Goal: Check status: Check status

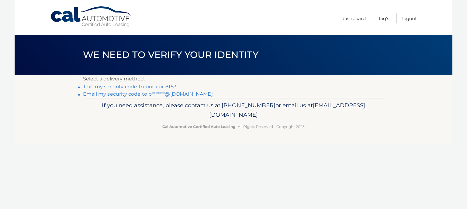
click at [159, 87] on link "Text my security code to xxx-xxx-8183" at bounding box center [129, 87] width 93 height 6
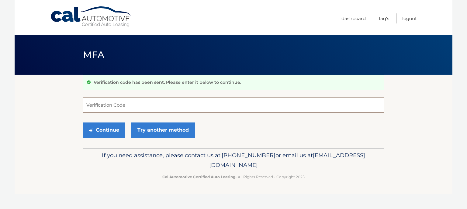
click at [146, 102] on input "Verification Code" at bounding box center [233, 104] width 301 height 15
type input "316541"
click at [115, 134] on button "Continue" at bounding box center [104, 129] width 42 height 15
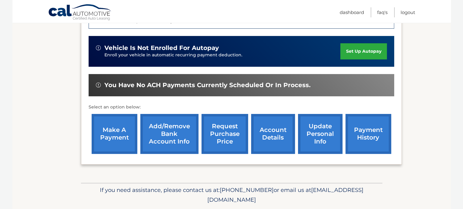
scroll to position [183, 0]
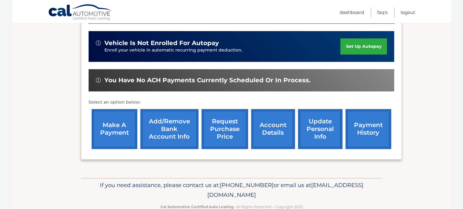
click at [365, 134] on link "payment history" at bounding box center [368, 129] width 46 height 40
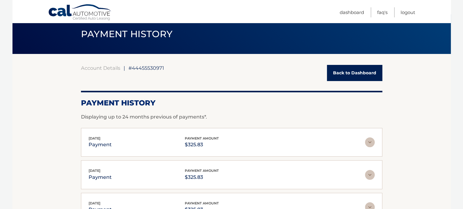
scroll to position [30, 0]
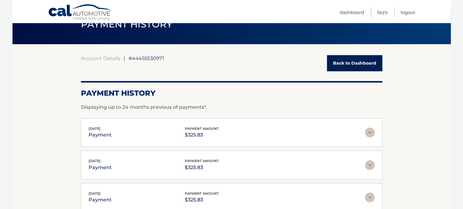
click at [344, 69] on link "Back to Dashboard" at bounding box center [354, 63] width 55 height 16
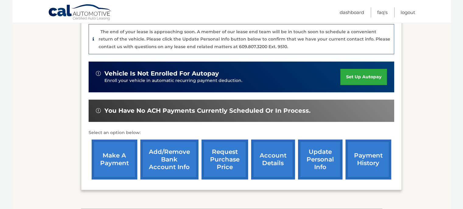
scroll to position [197, 0]
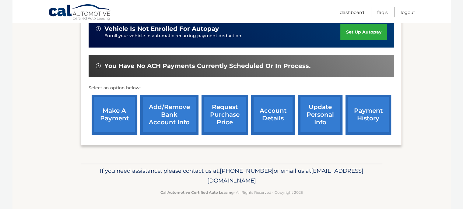
click at [231, 117] on link "request purchase price" at bounding box center [224, 115] width 47 height 40
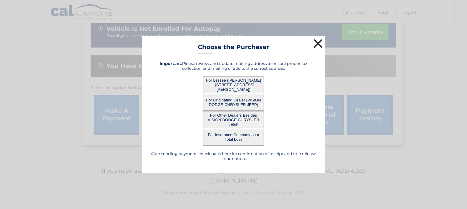
click at [319, 41] on button "×" at bounding box center [318, 43] width 12 height 12
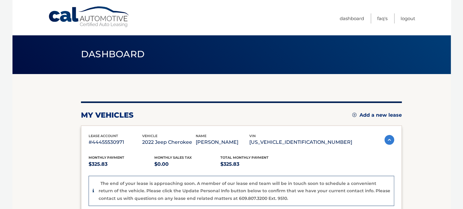
scroll to position [0, 0]
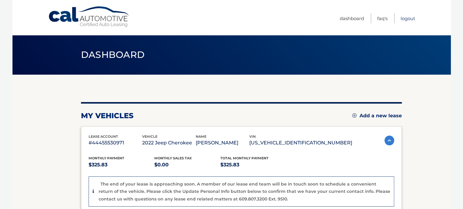
click at [404, 20] on link "Logout" at bounding box center [407, 18] width 15 height 10
